Goal: Transaction & Acquisition: Download file/media

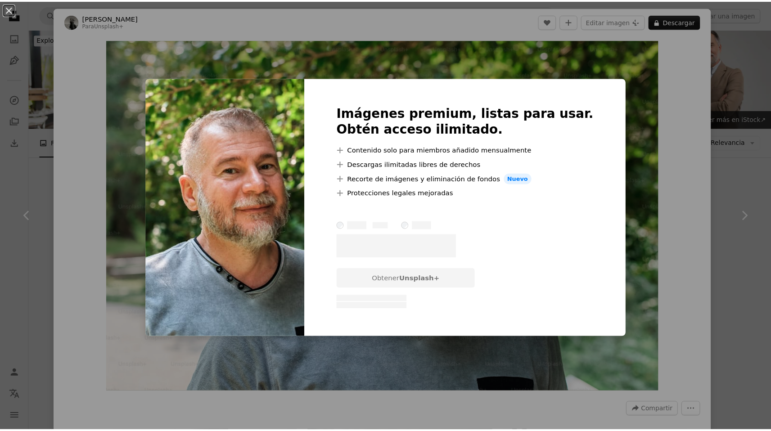
scroll to position [1613, 0]
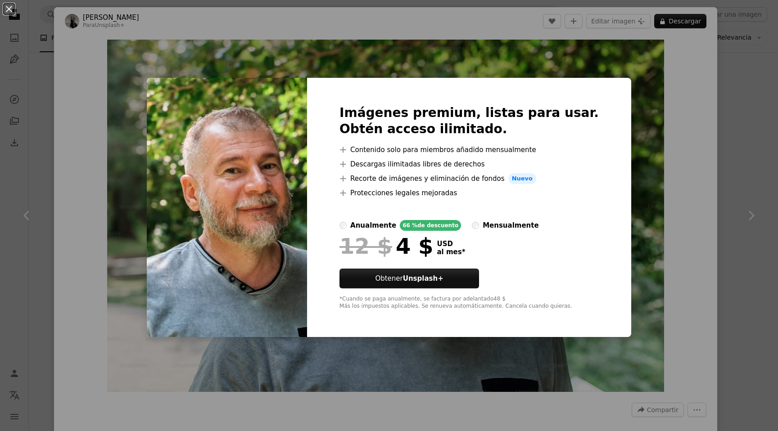
click at [642, 67] on div "An X shape Imágenes premium, listas para usar. Obtén acceso ilimitado. A plus s…" at bounding box center [389, 215] width 778 height 431
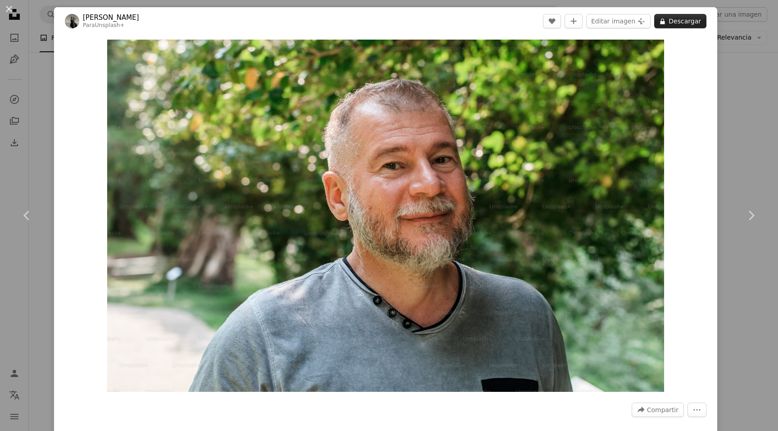
click at [672, 22] on button "A lock Descargar" at bounding box center [680, 21] width 52 height 14
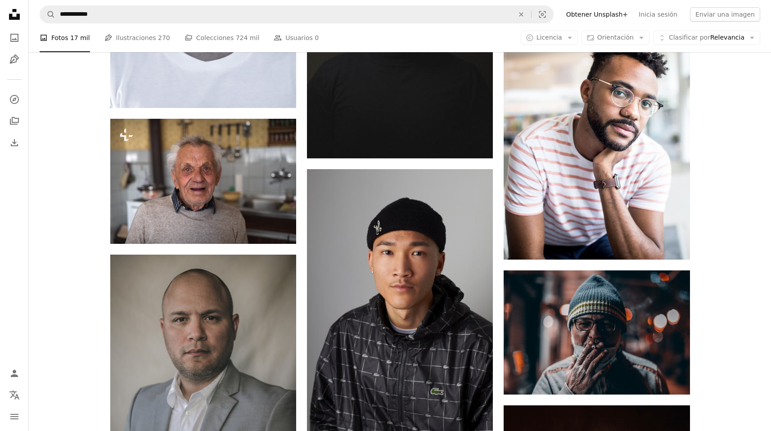
scroll to position [7468, 0]
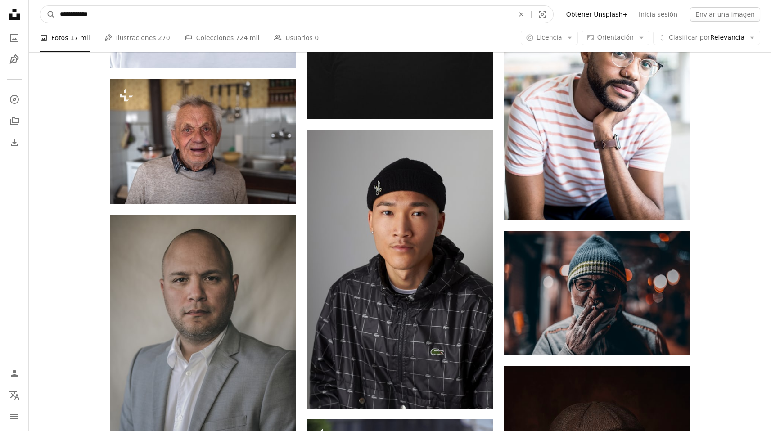
click at [59, 16] on input "**********" at bounding box center [283, 14] width 456 height 17
type input "**********"
click button "A magnifying glass" at bounding box center [47, 14] width 15 height 17
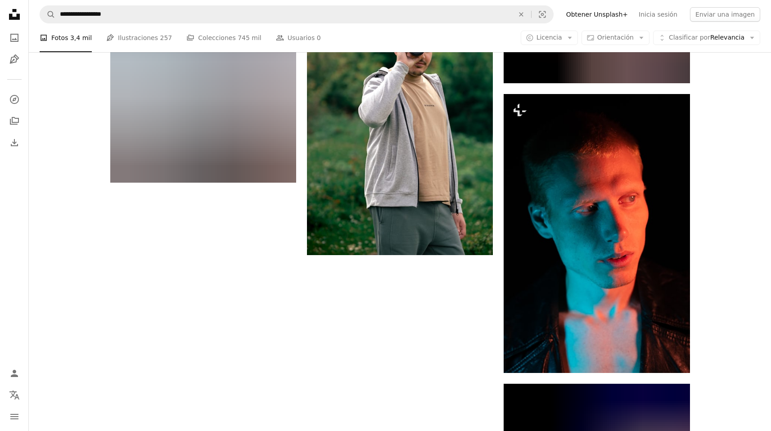
scroll to position [1588, 0]
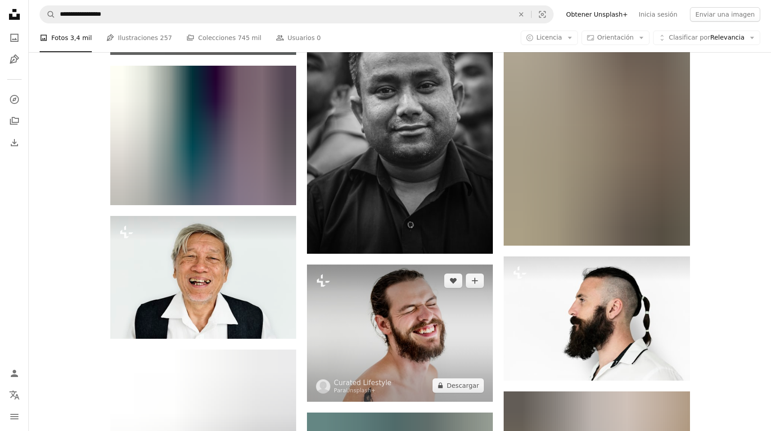
scroll to position [8829, 0]
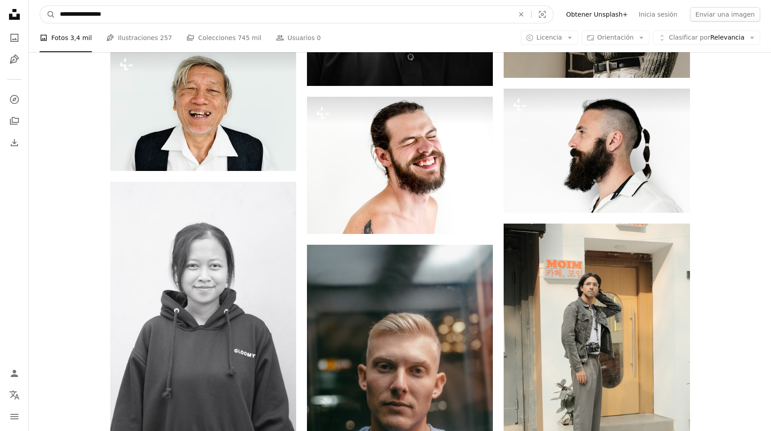
drag, startPoint x: 76, startPoint y: 13, endPoint x: 25, endPoint y: 11, distance: 50.9
type input "**********"
click at [40, 6] on button "A magnifying glass" at bounding box center [47, 14] width 15 height 17
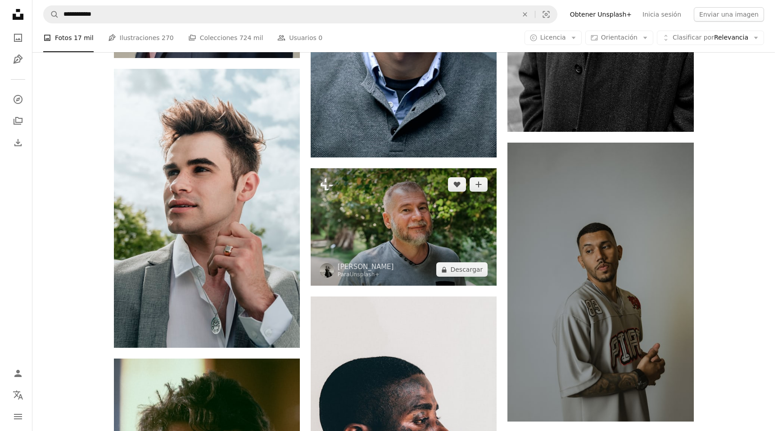
scroll to position [1559, 0]
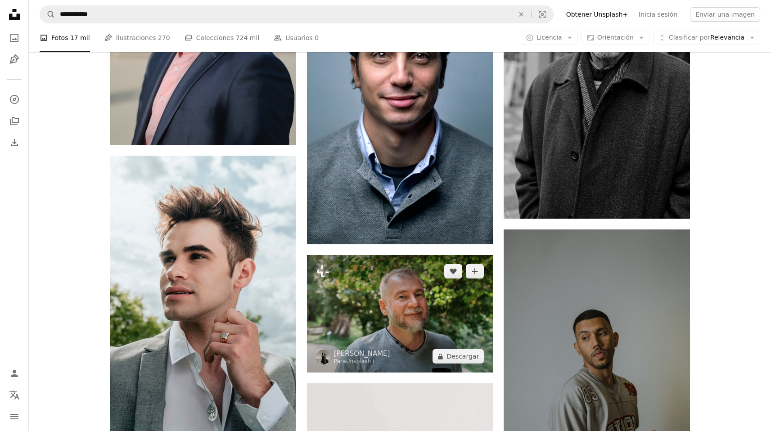
click at [399, 255] on img at bounding box center [400, 313] width 186 height 117
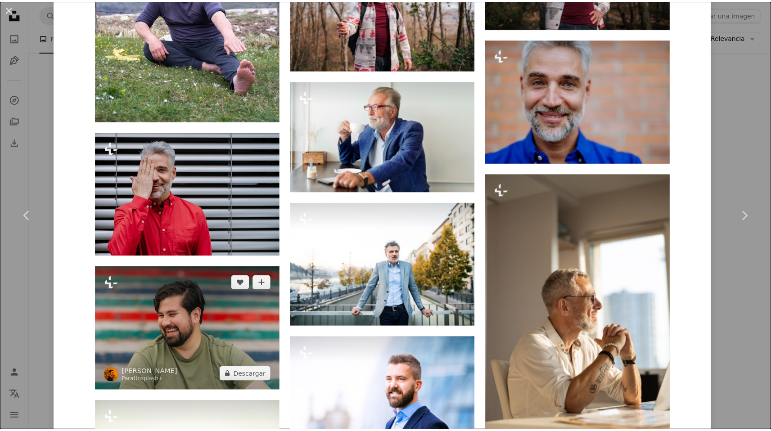
scroll to position [2400, 0]
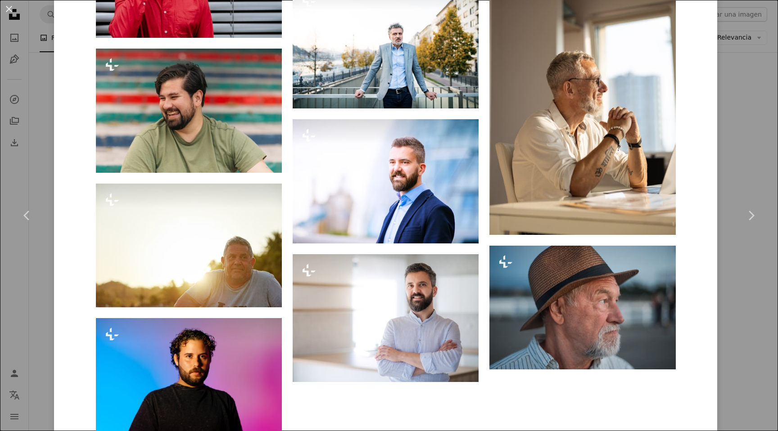
click at [740, 285] on div "An X shape Chevron left Chevron right [PERSON_NAME] Light Para Unsplash+ A hear…" at bounding box center [389, 215] width 778 height 431
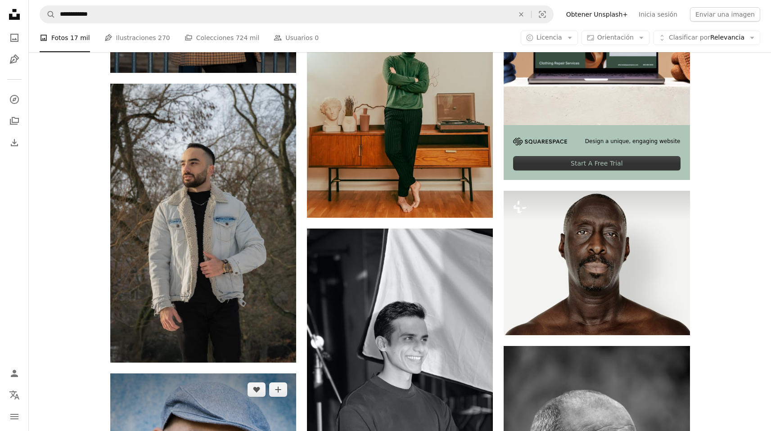
scroll to position [5225, 0]
